Goal: Task Accomplishment & Management: Manage account settings

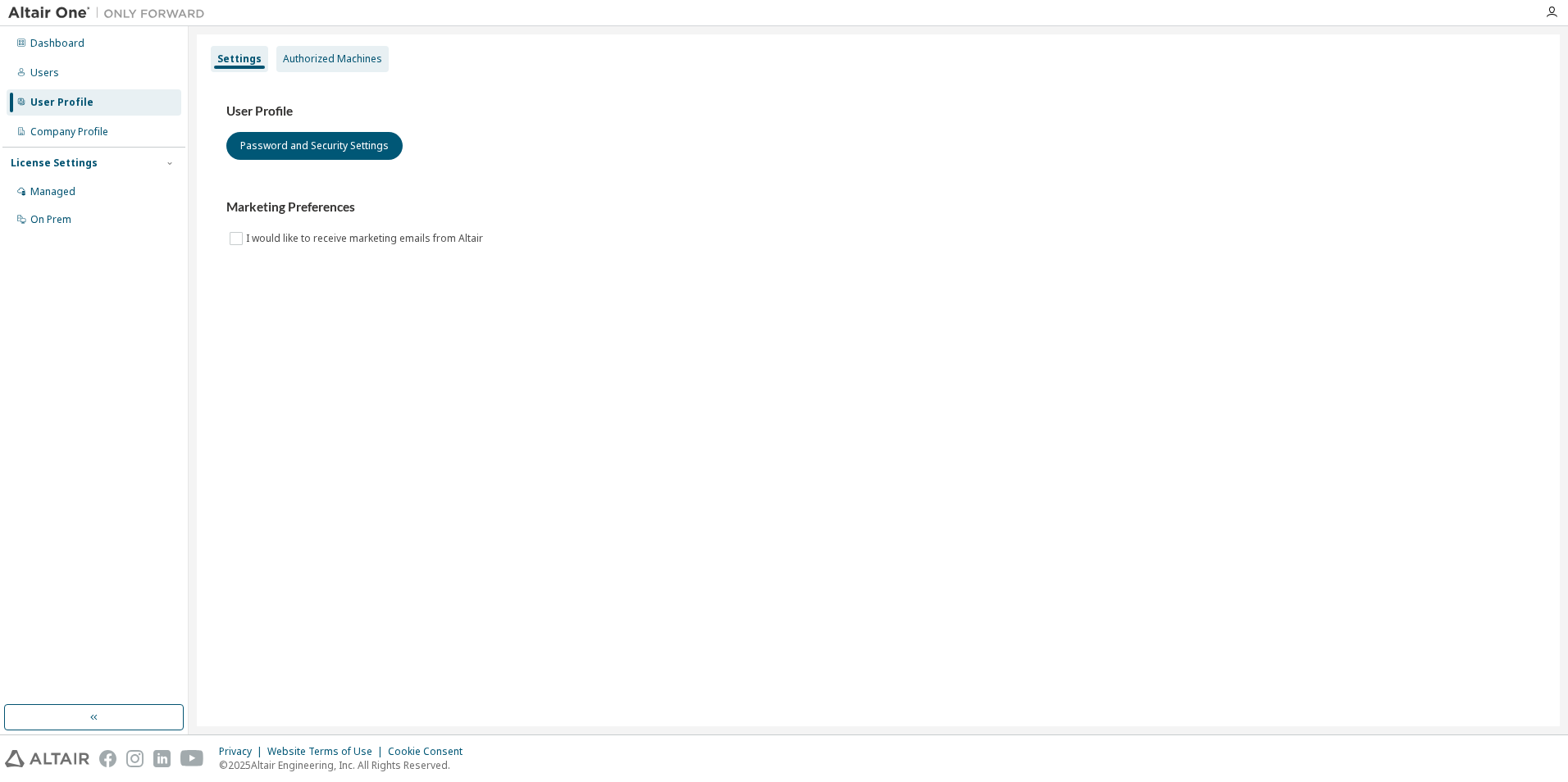
click at [333, 56] on div "Authorized Machines" at bounding box center [333, 58] width 99 height 13
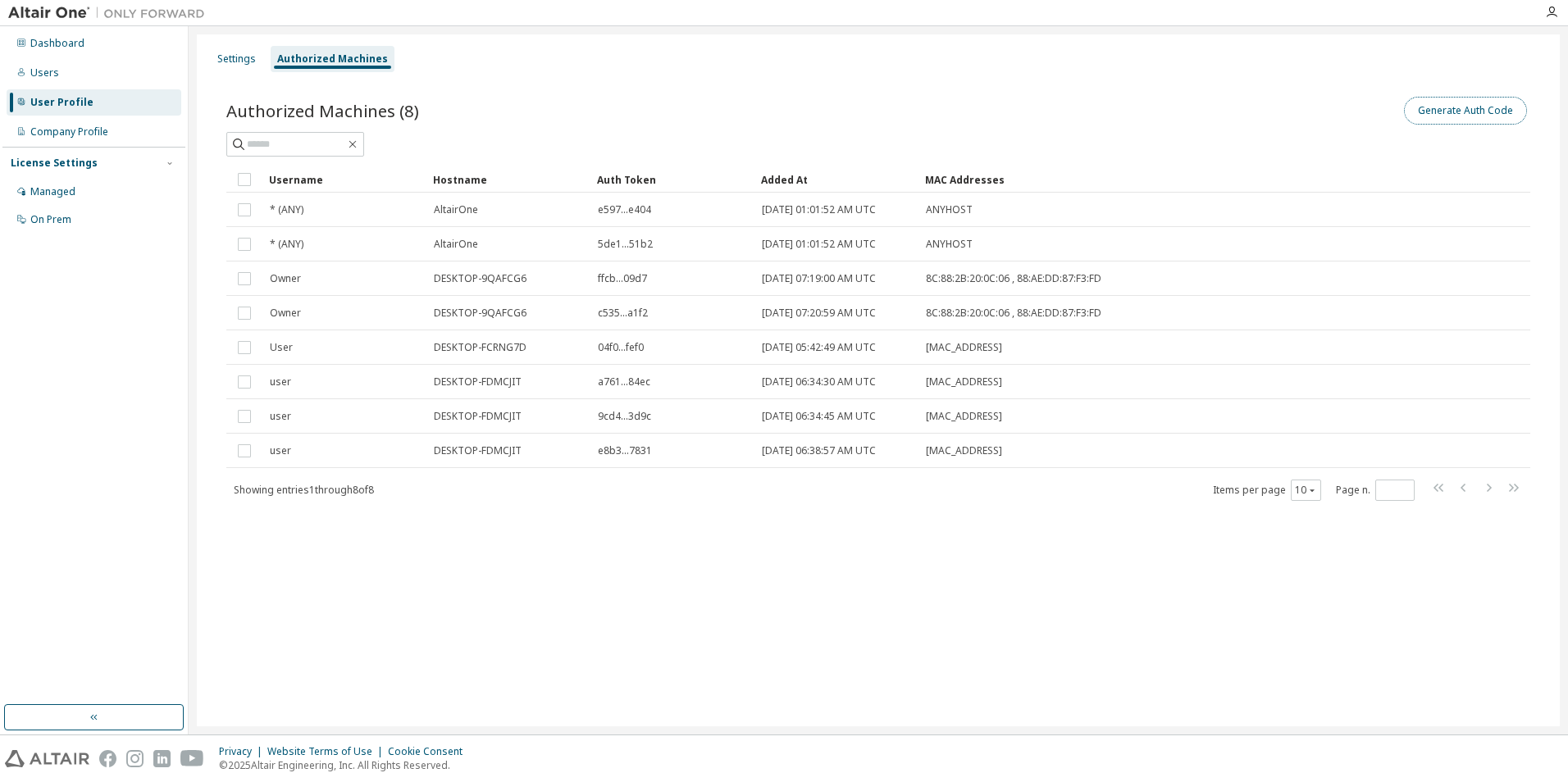
click at [1483, 113] on button "Generate Auth Code" at bounding box center [1465, 110] width 123 height 28
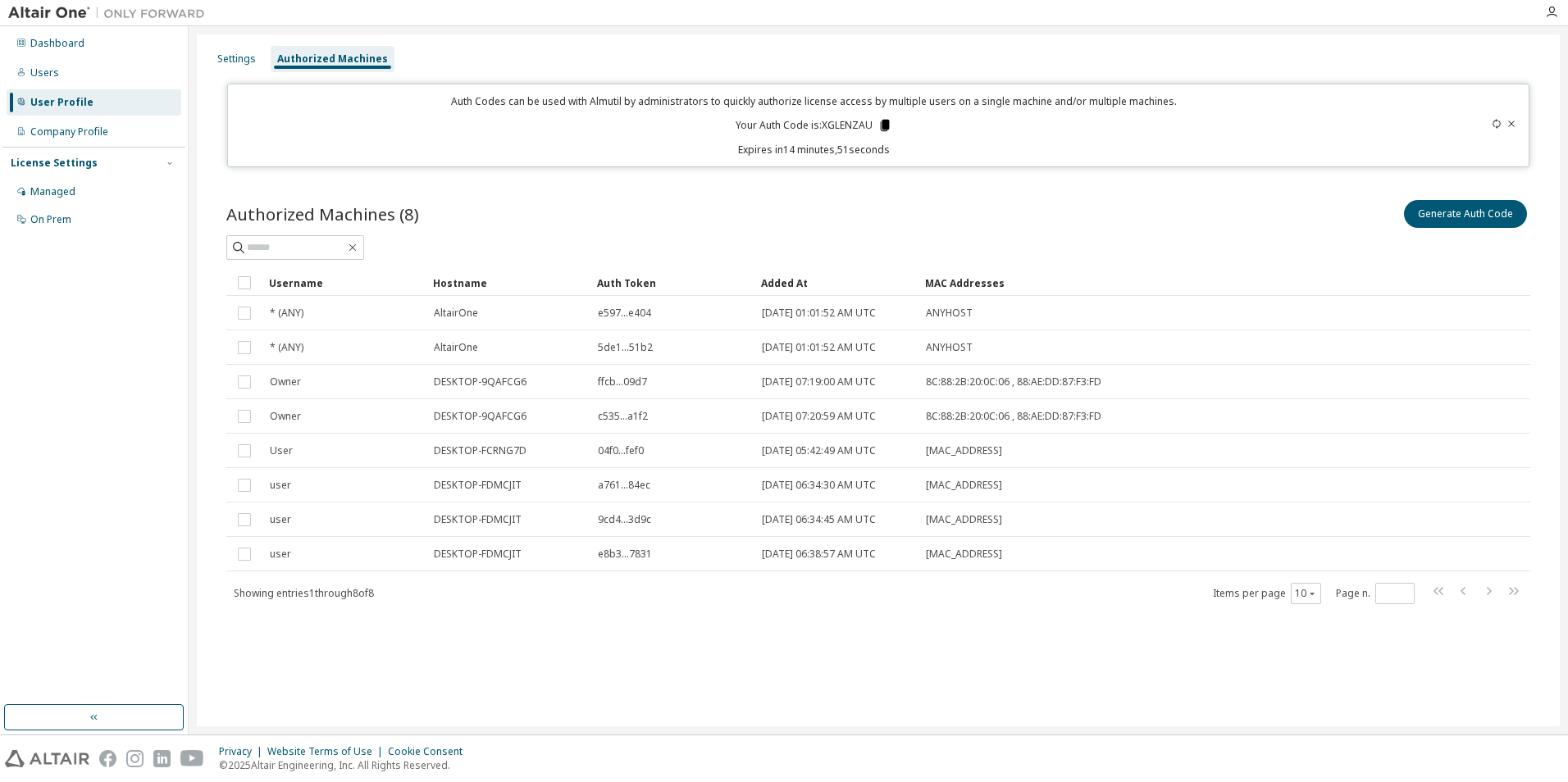
click at [885, 124] on icon at bounding box center [884, 125] width 9 height 12
